Goal: Use online tool/utility: Utilize a website feature to perform a specific function

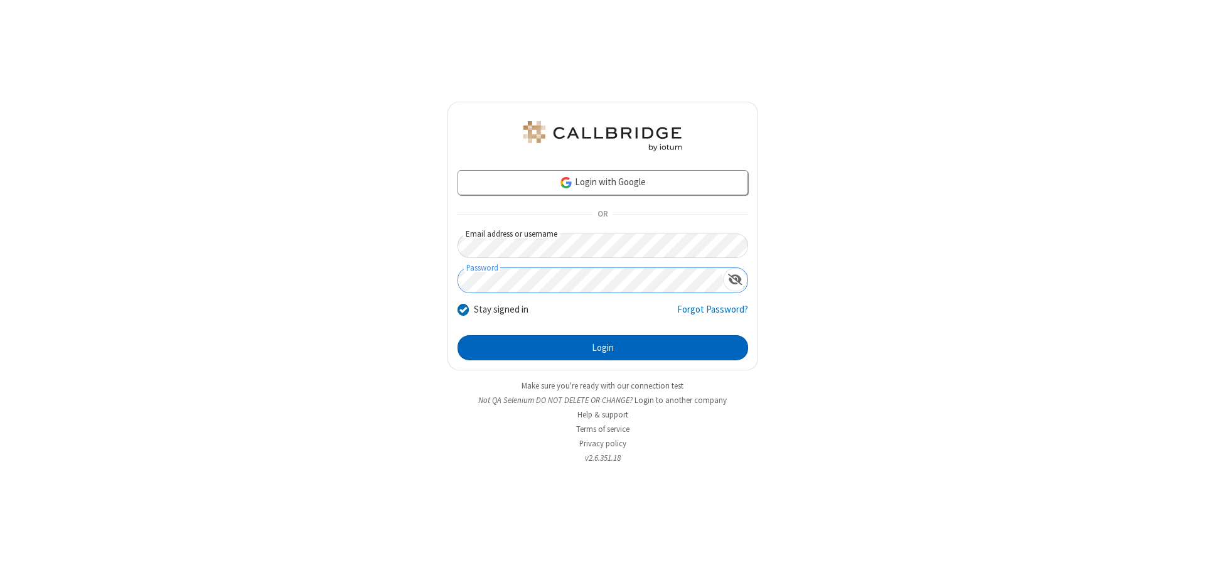
click at [602, 348] on button "Login" at bounding box center [602, 347] width 291 height 25
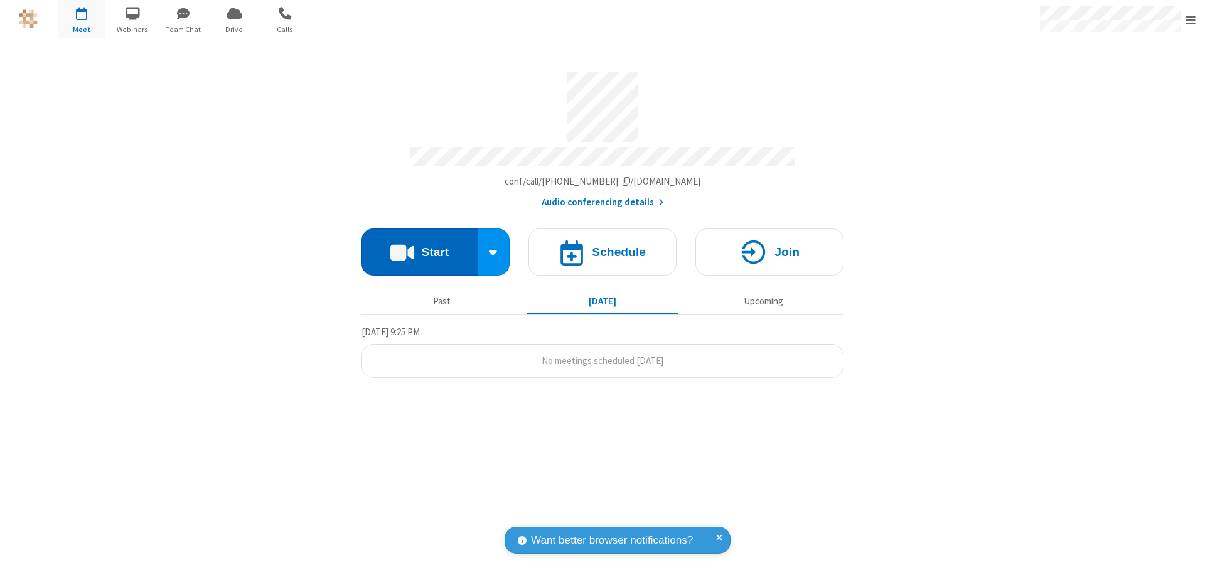
click at [419, 246] on button "Start" at bounding box center [419, 251] width 116 height 47
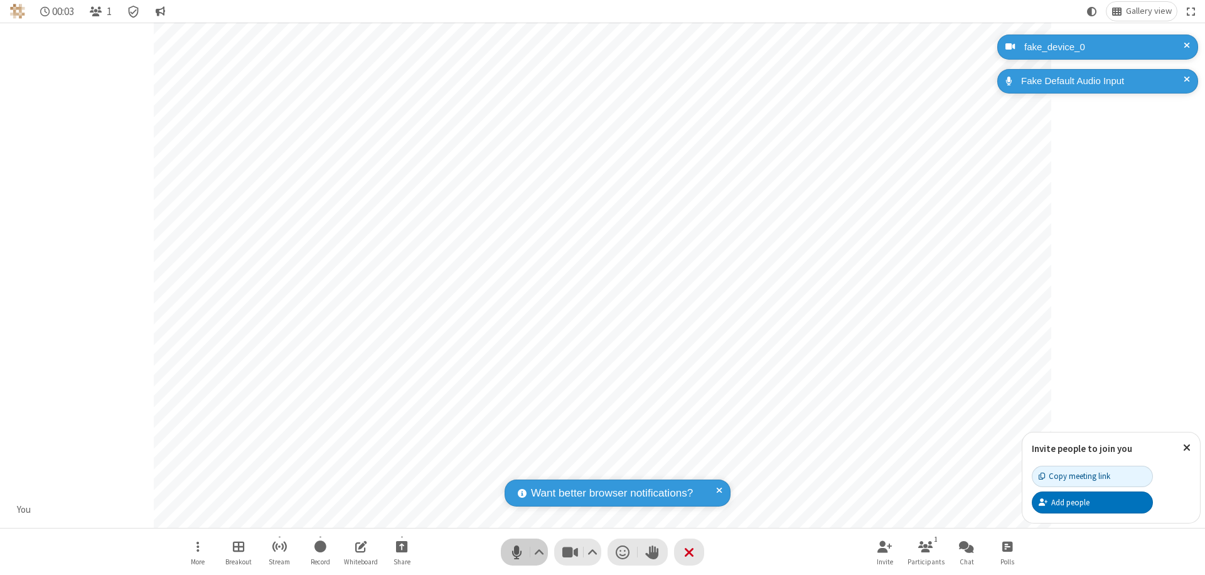
click at [516, 552] on span "Mute (⌘+Shift+A)" at bounding box center [516, 552] width 19 height 18
click at [516, 552] on span "Unmute (⌘+Shift+A)" at bounding box center [516, 552] width 19 height 18
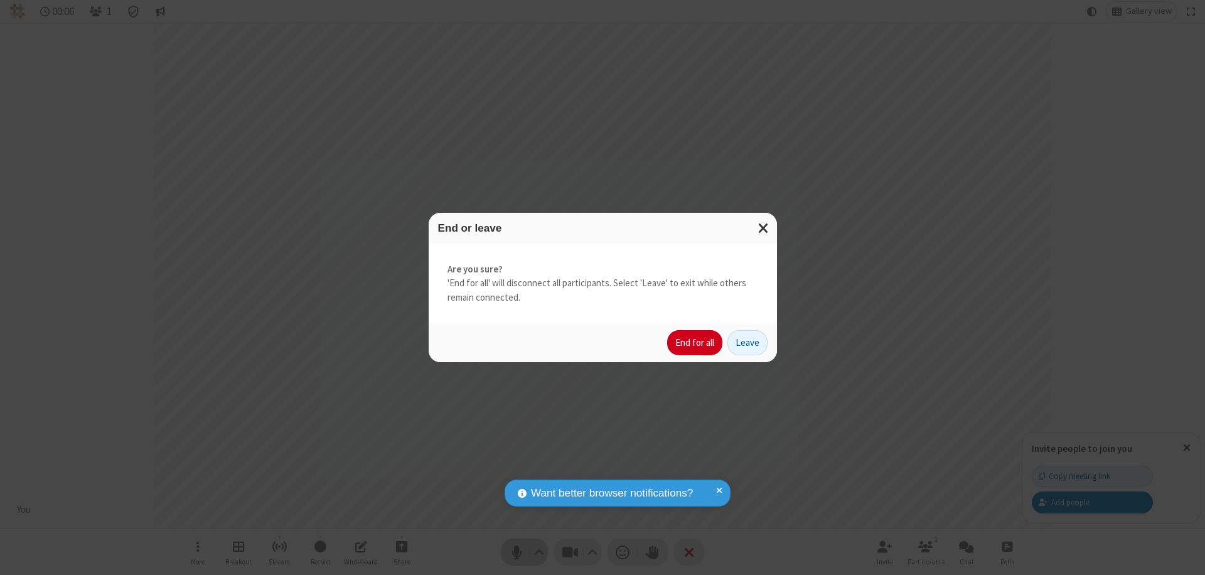
click at [695, 343] on button "End for all" at bounding box center [694, 342] width 55 height 25
